Goal: Task Accomplishment & Management: Manage account settings

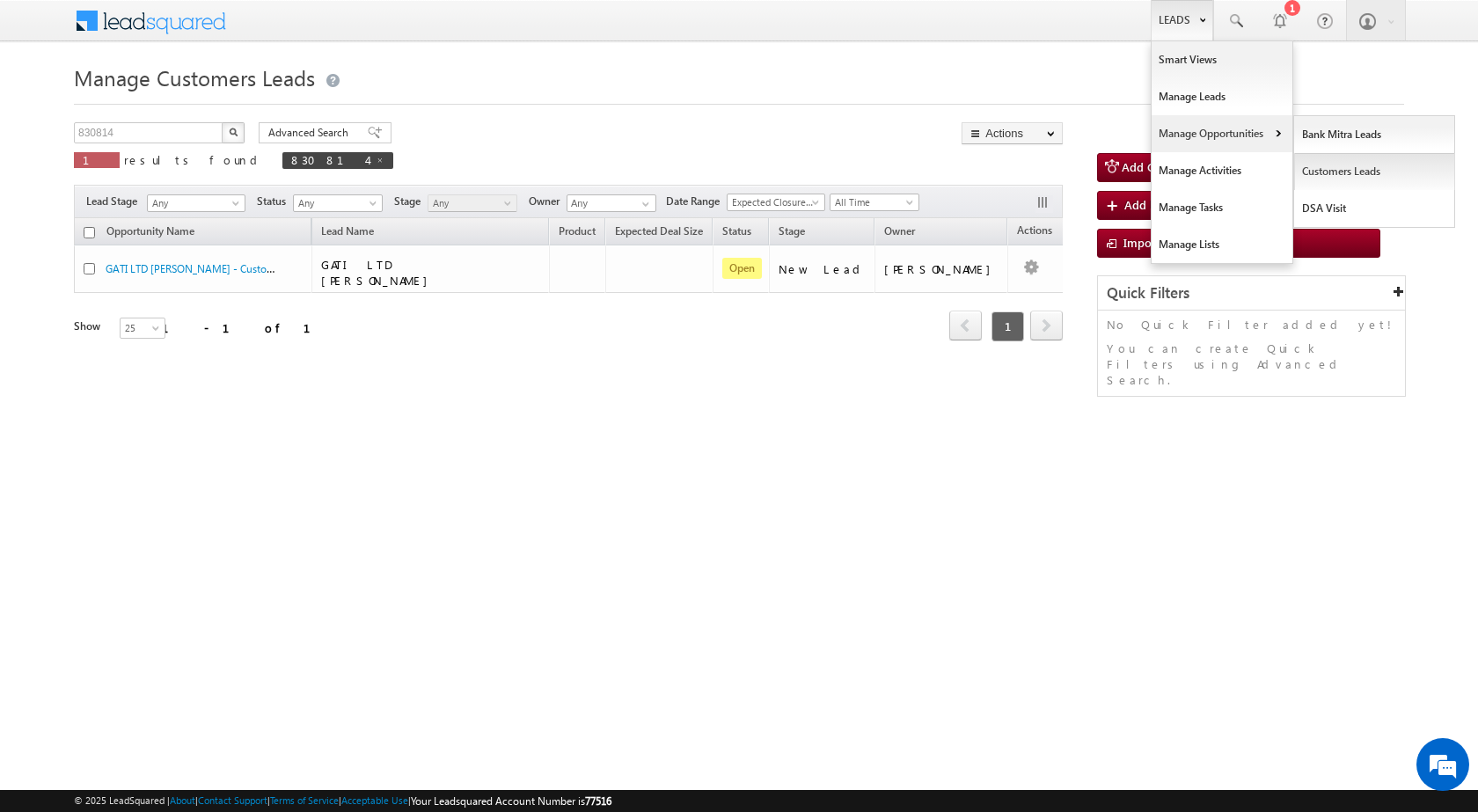
click at [1325, 175] on link "Customers Leads" at bounding box center [1374, 171] width 161 height 37
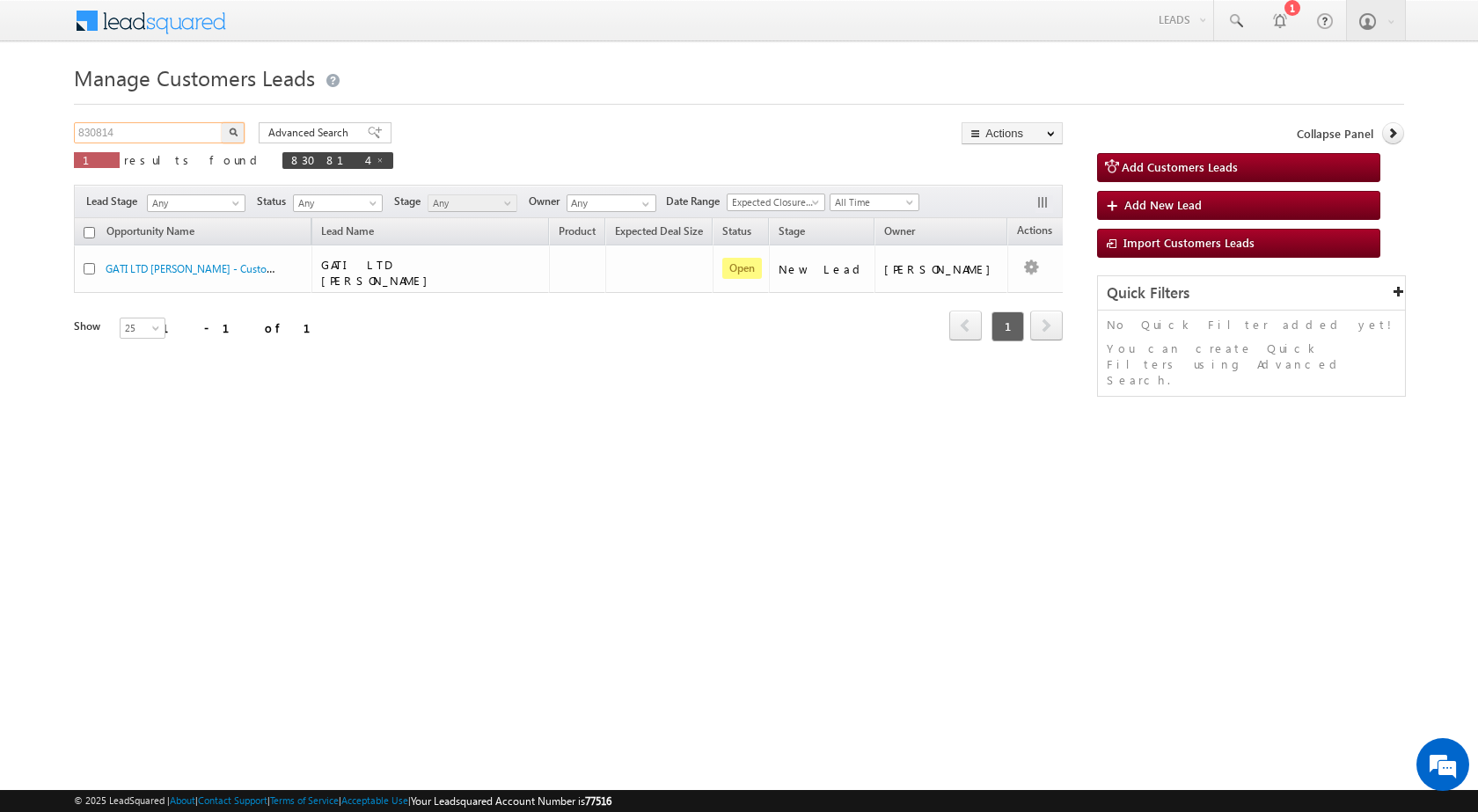
click at [184, 130] on input "830814" at bounding box center [148, 132] width 150 height 21
paste input "4929"
type input "834929"
click at [221, 122] on button "button" at bounding box center [232, 132] width 22 height 21
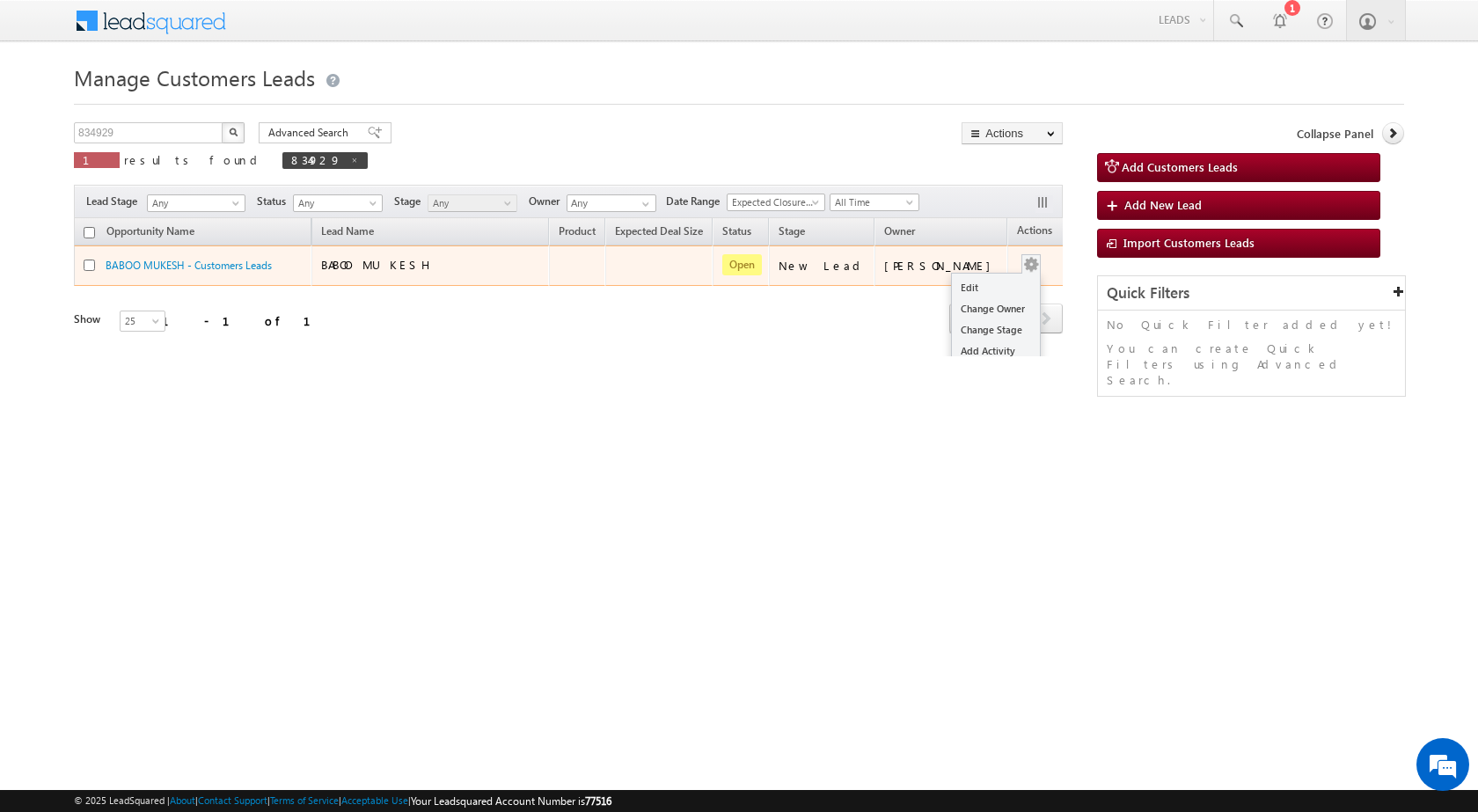
click at [1024, 259] on td "Edit Change Owner Change Stage Add Activity Add Task Delete" at bounding box center [1044, 265] width 73 height 40
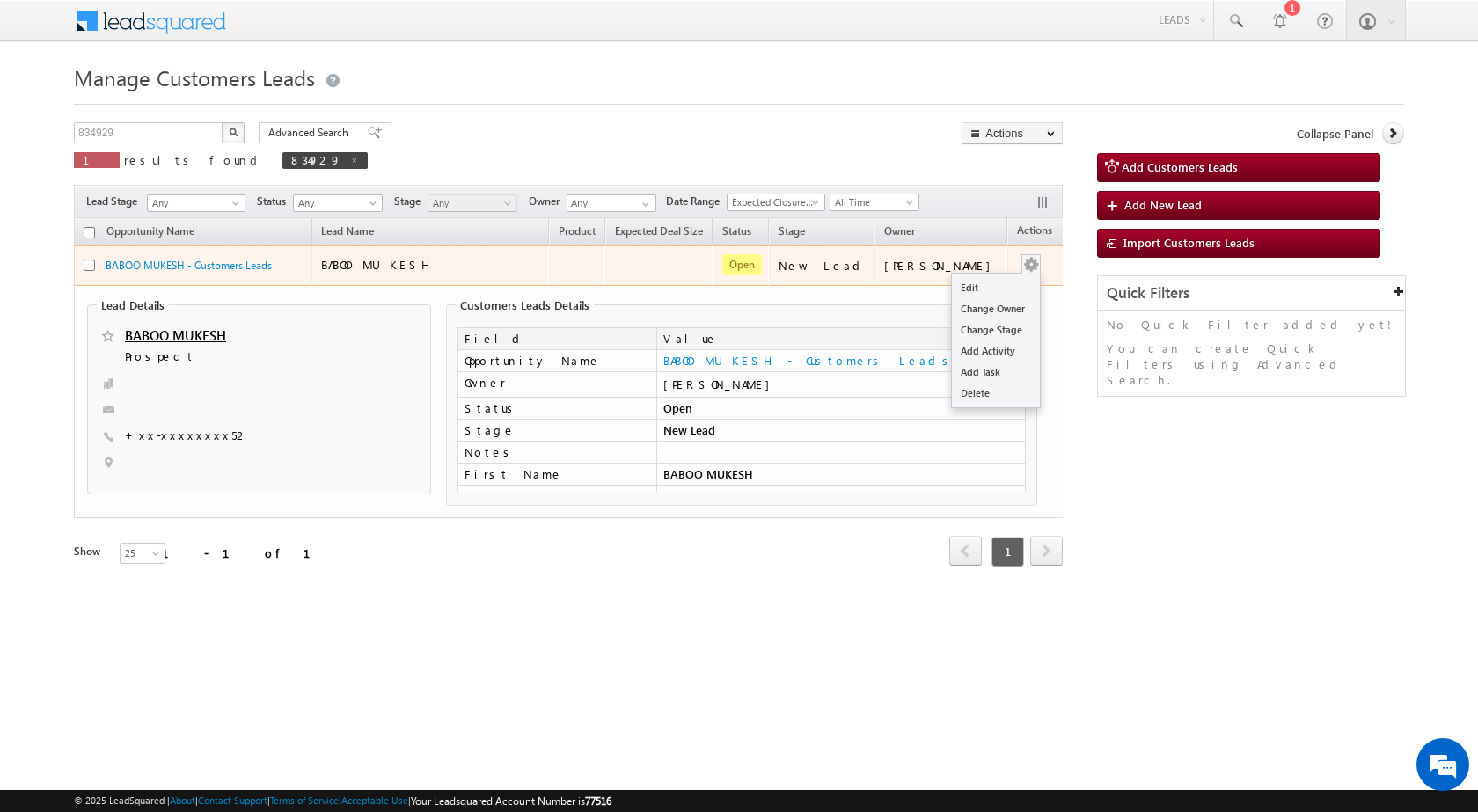
click at [1021, 254] on span at bounding box center [1031, 264] width 20 height 20
click at [1005, 289] on link "Edit" at bounding box center [996, 287] width 88 height 21
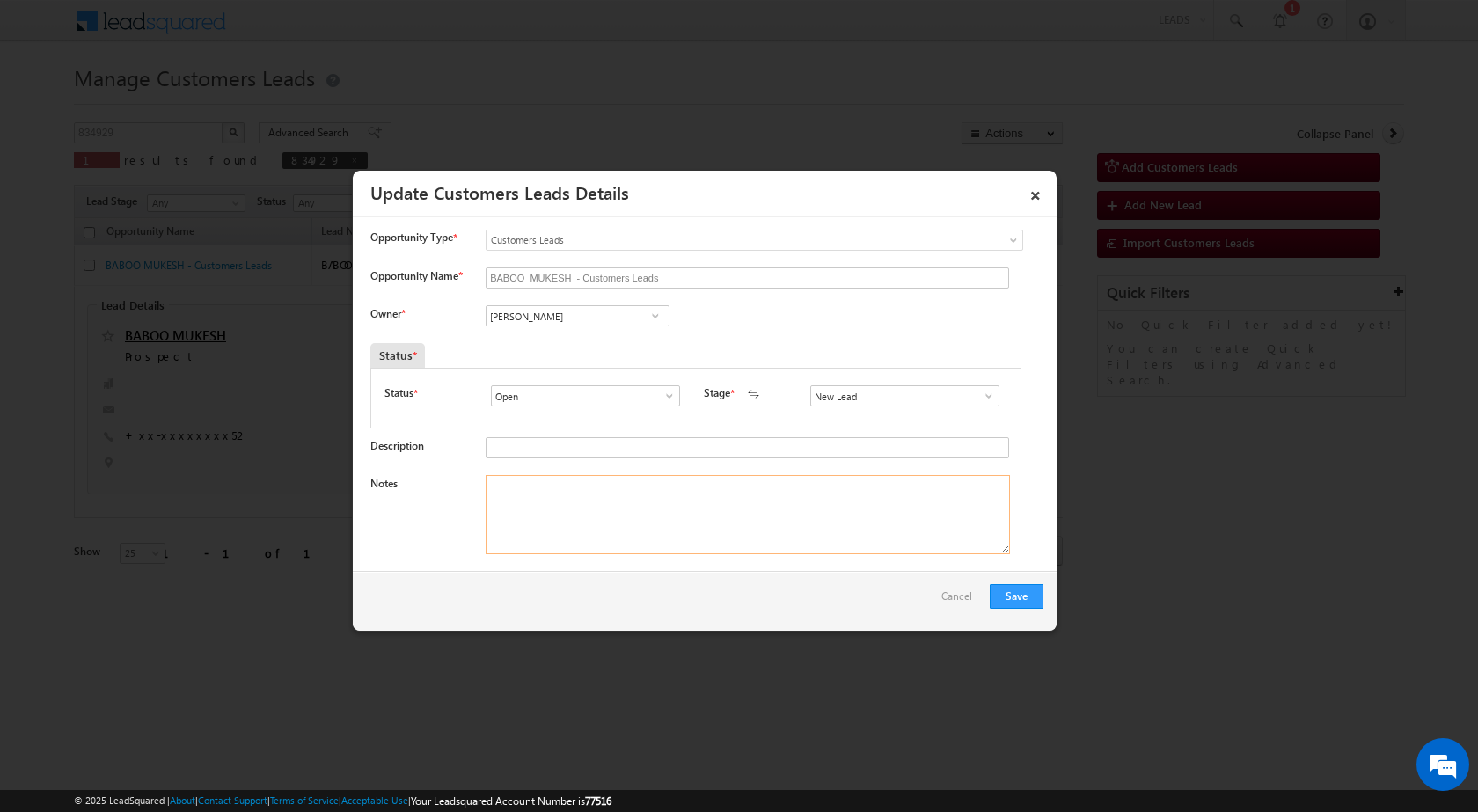
click at [587, 535] on textarea "Notes" at bounding box center [748, 514] width 524 height 79
click at [550, 508] on textarea "Notes" at bounding box center [748, 514] width 524 height 79
paste textarea "Construction Loan / Mobile number - 7817836352 / Name - MUKESH BABOO / Lv - 5LA…"
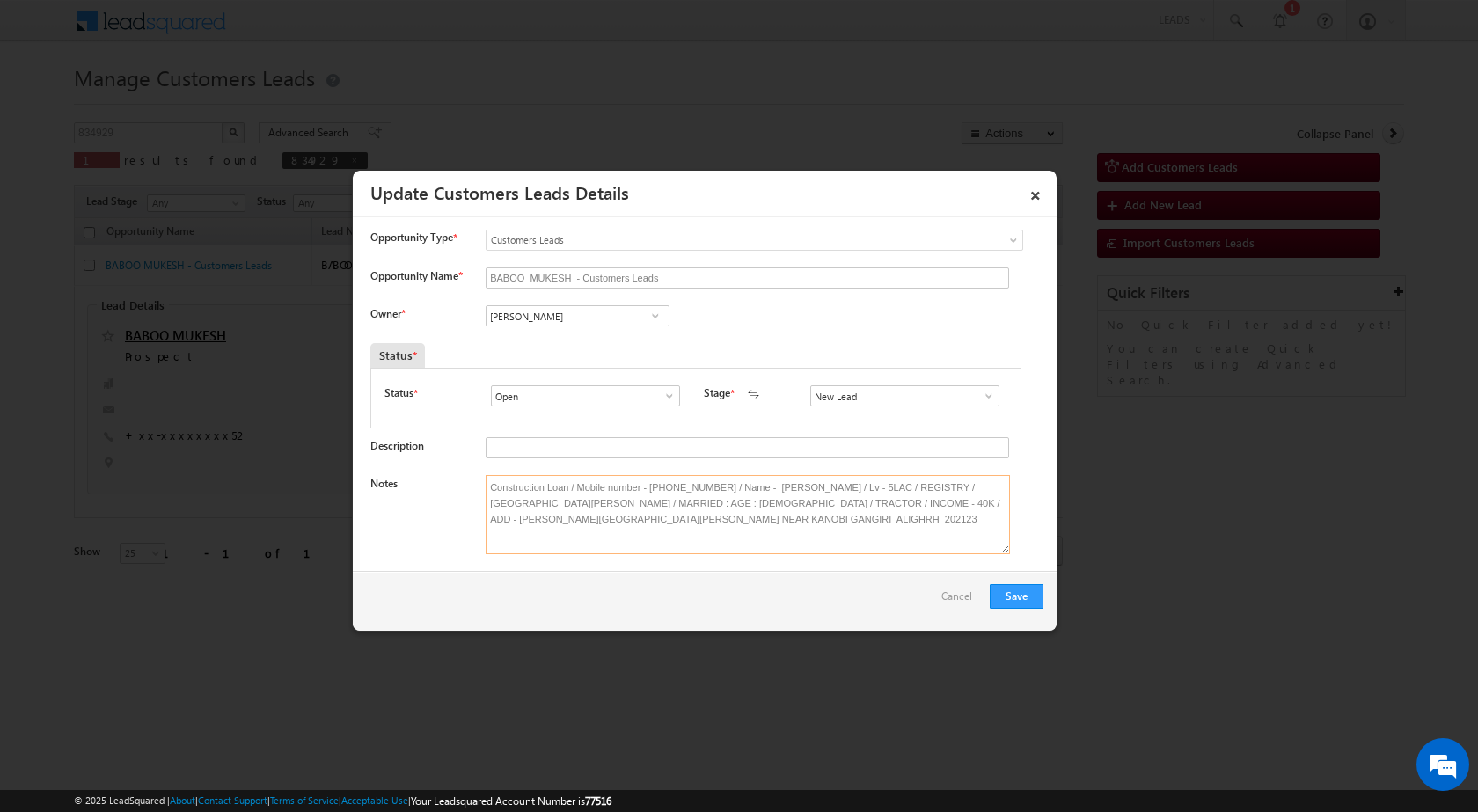
type textarea "Construction Loan / Mobile number - 7817836352 / Name - MUKESH BABOO / Lv - 5LA…"
click at [570, 319] on input "Vikas Halwai" at bounding box center [578, 315] width 184 height 21
paste input "rahul.kumar1@sgrlimited.in"
click at [566, 341] on link "Rahul Kumar rahul.kumar1@sgrlimited.in" at bounding box center [578, 343] width 184 height 33
type input "Rahul Kumar"
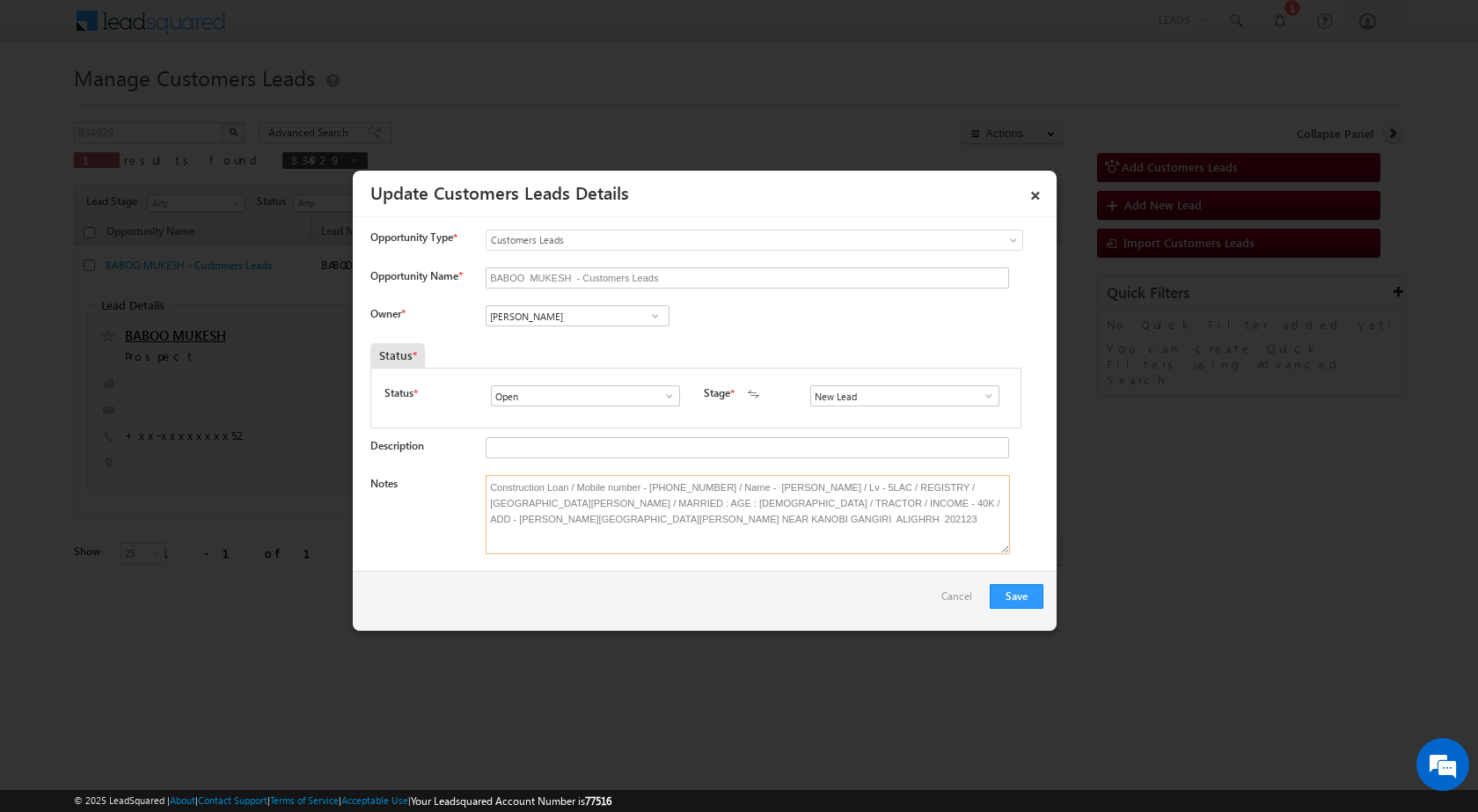
drag, startPoint x: 676, startPoint y: 540, endPoint x: 738, endPoint y: 470, distance: 93.5
click at [676, 542] on textarea "Construction Loan / Mobile number - 7817836352 / Name - MUKESH BABOO / Lv - 5LA…" at bounding box center [748, 514] width 524 height 79
click at [999, 595] on button "Save" at bounding box center [1017, 595] width 54 height 24
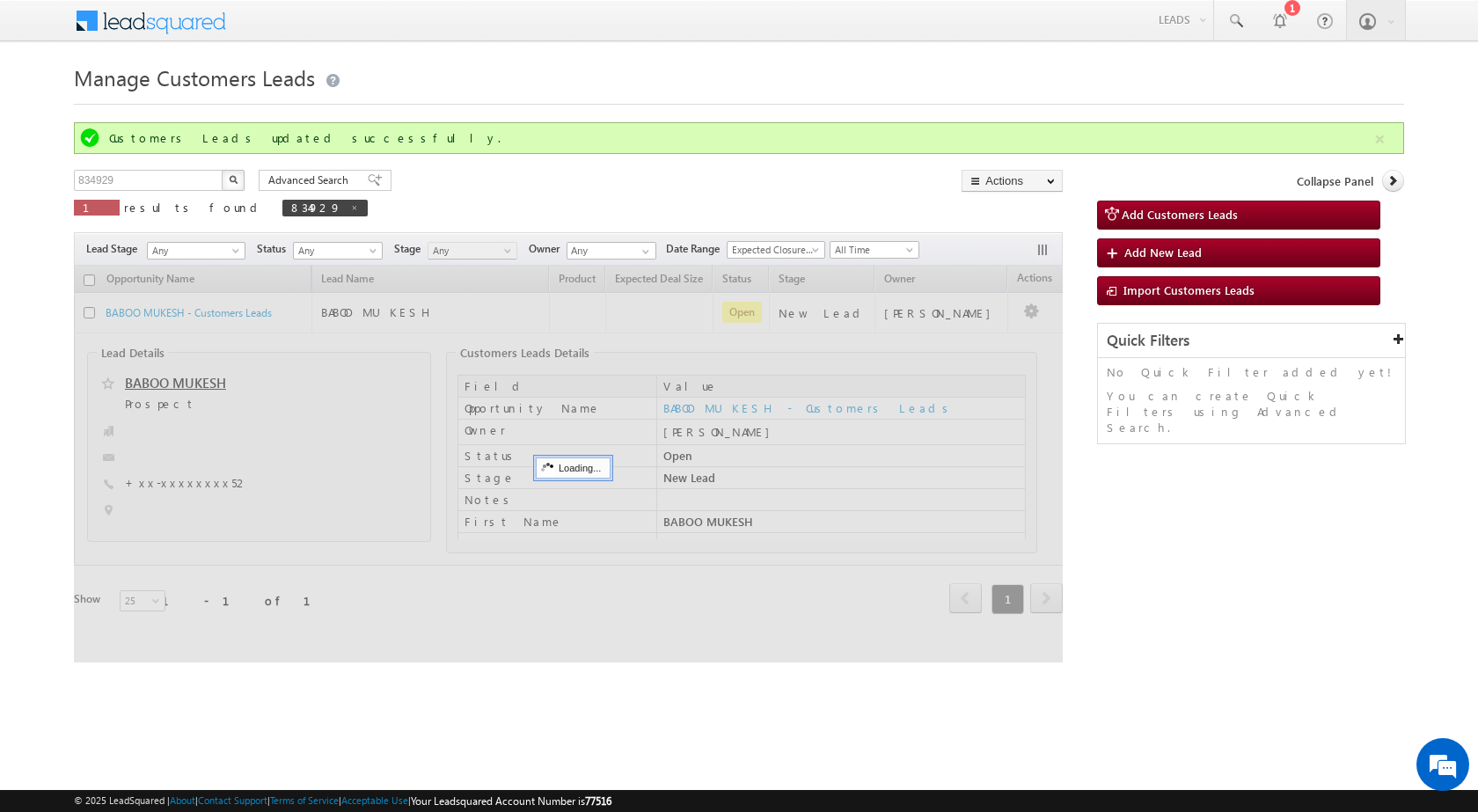
click at [658, 683] on html "Menu Surbhi Dhadve sitar a5@ks erve." at bounding box center [739, 352] width 1478 height 706
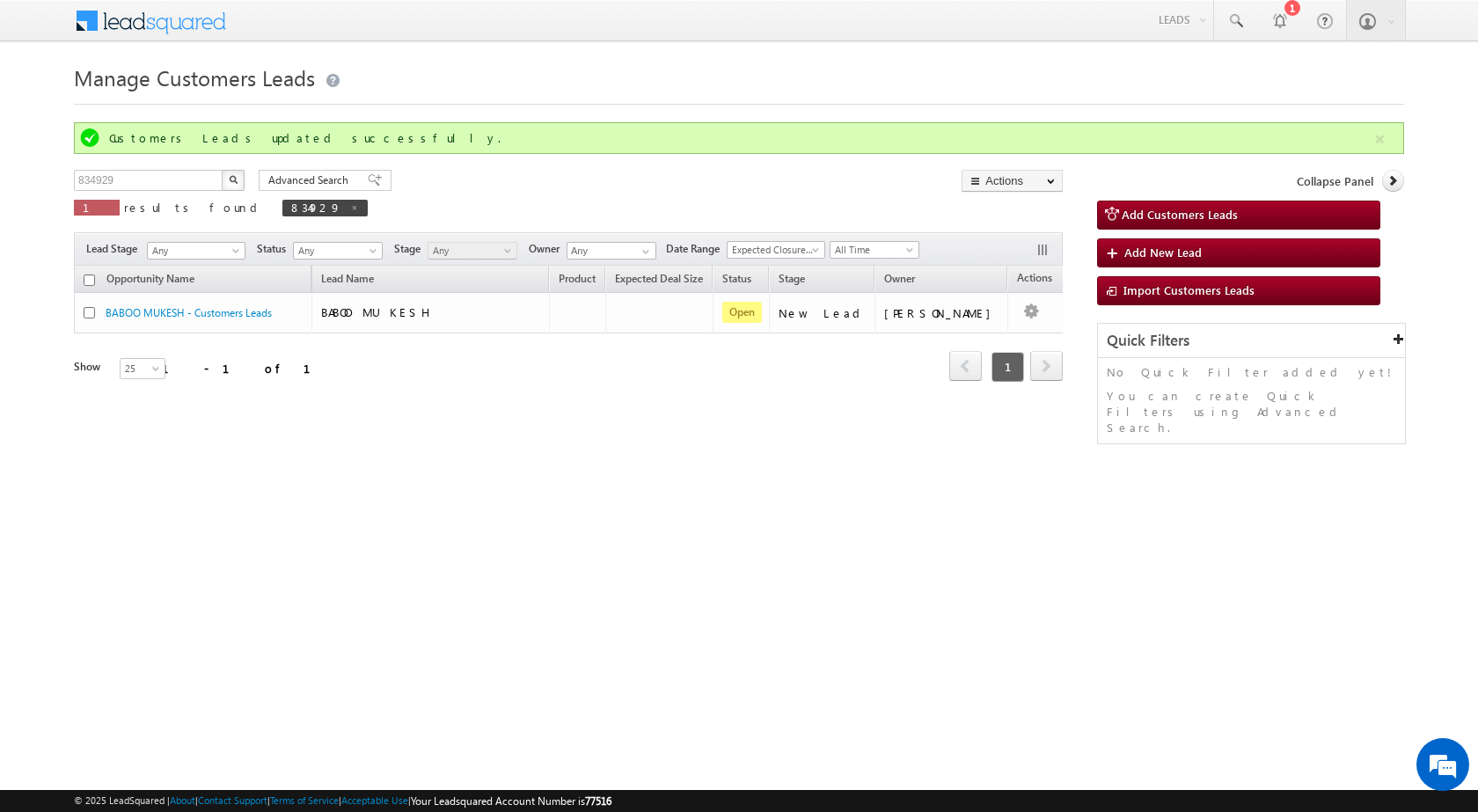
click at [1158, 542] on html "Menu Surbhi Dhadve sitar a5@ks erve." at bounding box center [739, 271] width 1478 height 542
click at [1021, 540] on html "Menu Surbhi Dhadve sitar a5@ks erve." at bounding box center [739, 271] width 1478 height 542
